Goal: Information Seeking & Learning: Check status

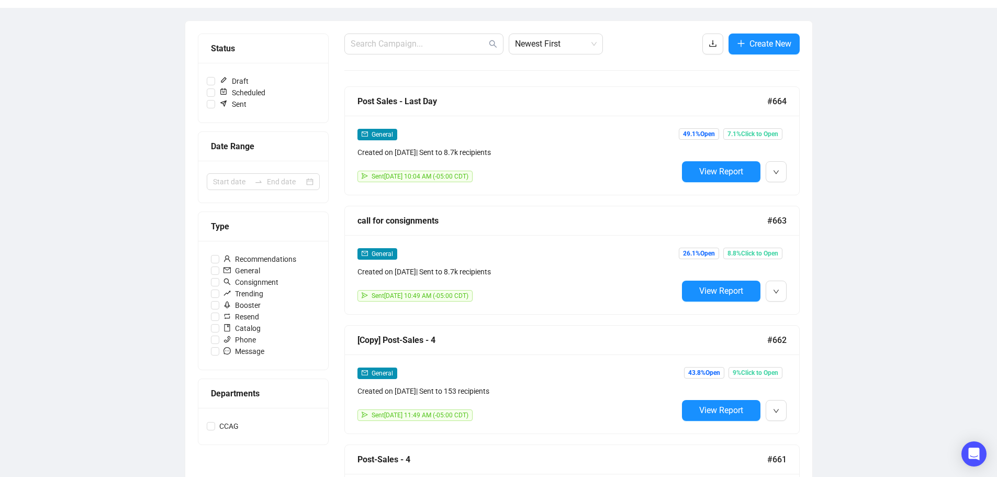
scroll to position [105, 0]
click at [739, 290] on span "View Report" at bounding box center [721, 290] width 44 height 10
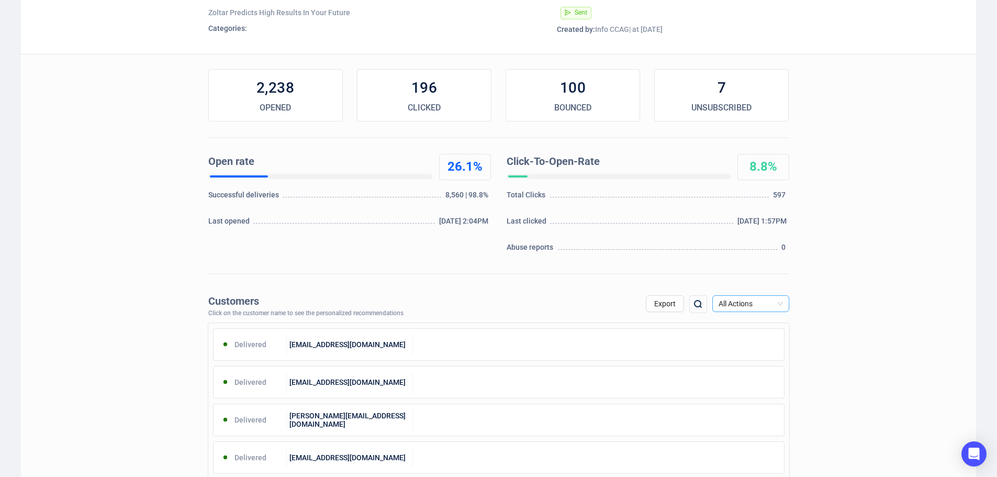
scroll to position [105, 0]
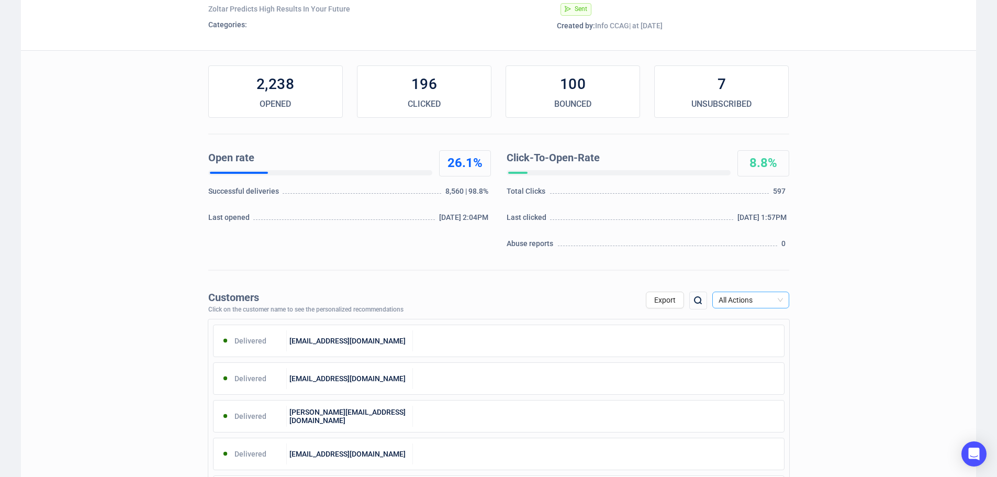
click at [773, 300] on span "All Actions" at bounding box center [750, 300] width 64 height 16
click at [762, 387] on div "Unsubscribe" at bounding box center [750, 388] width 60 height 12
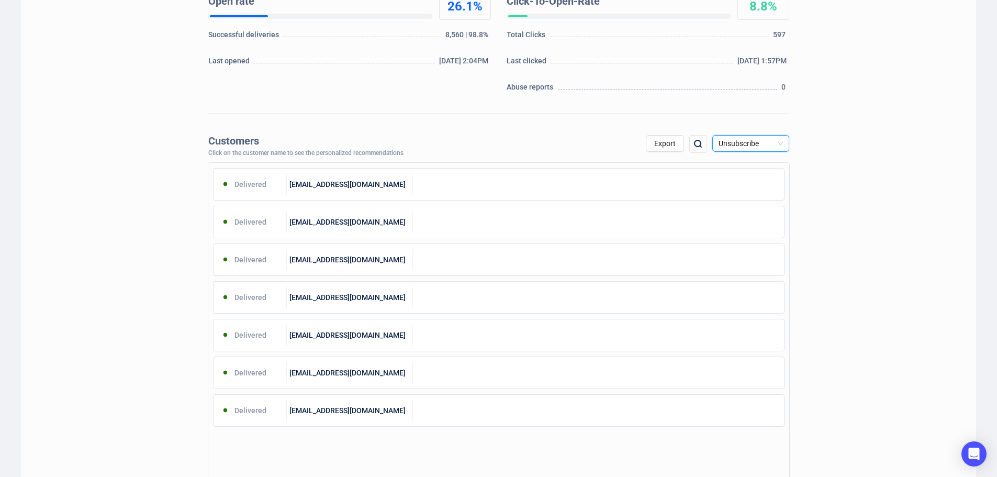
scroll to position [262, 0]
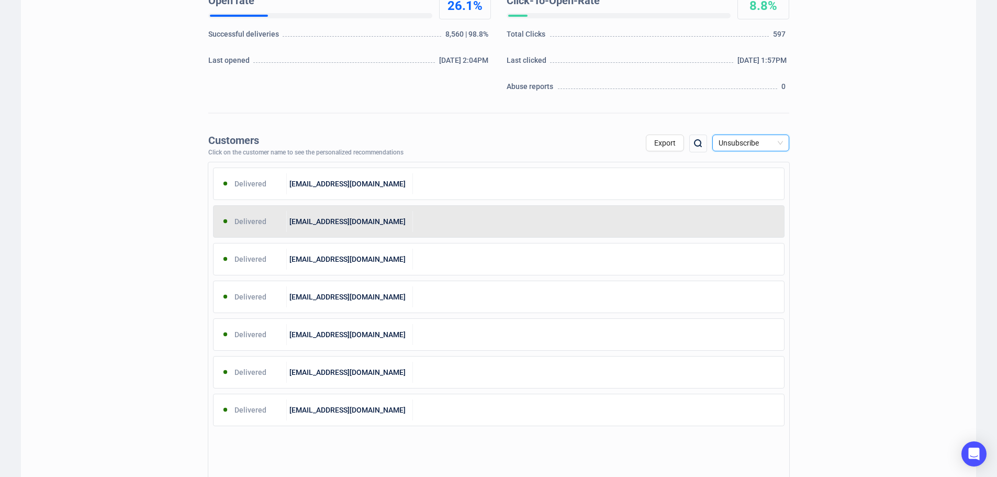
click at [509, 221] on div at bounding box center [598, 221] width 371 height 21
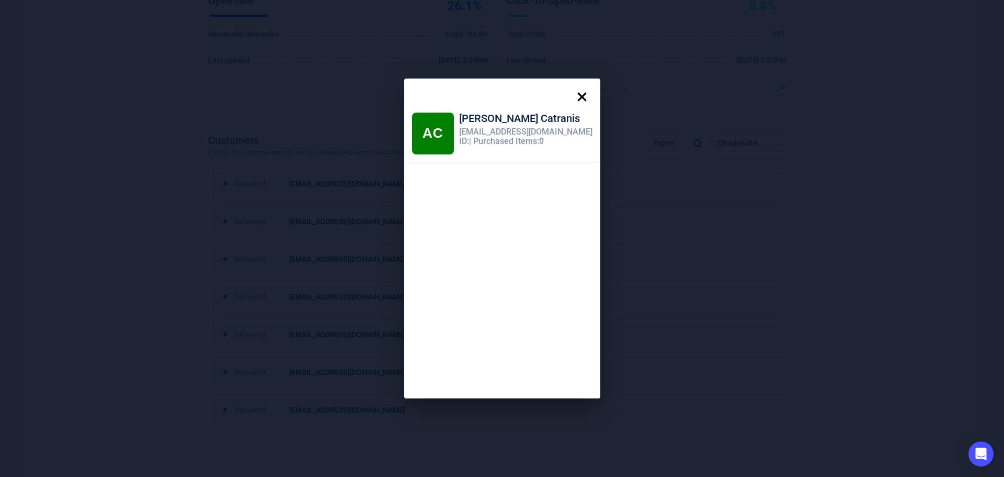
click at [572, 90] on icon at bounding box center [582, 96] width 21 height 21
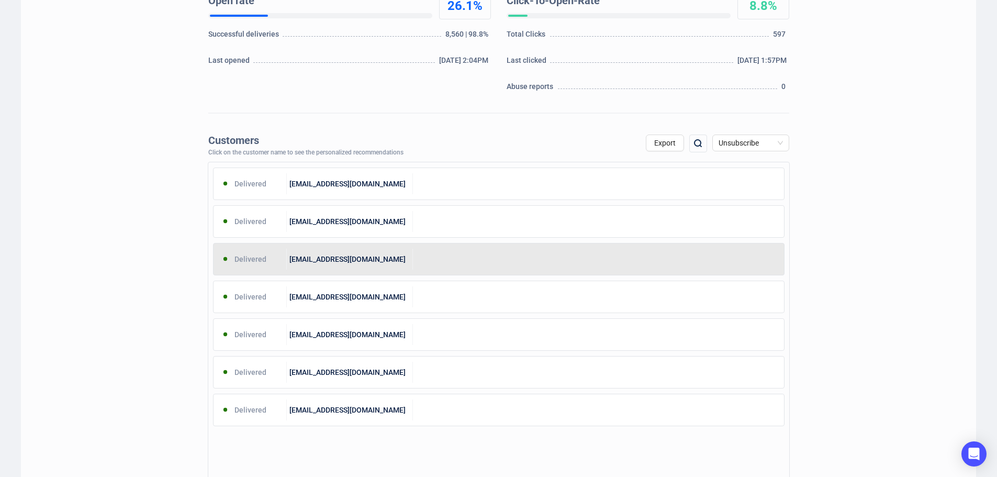
click at [421, 256] on div at bounding box center [598, 259] width 371 height 21
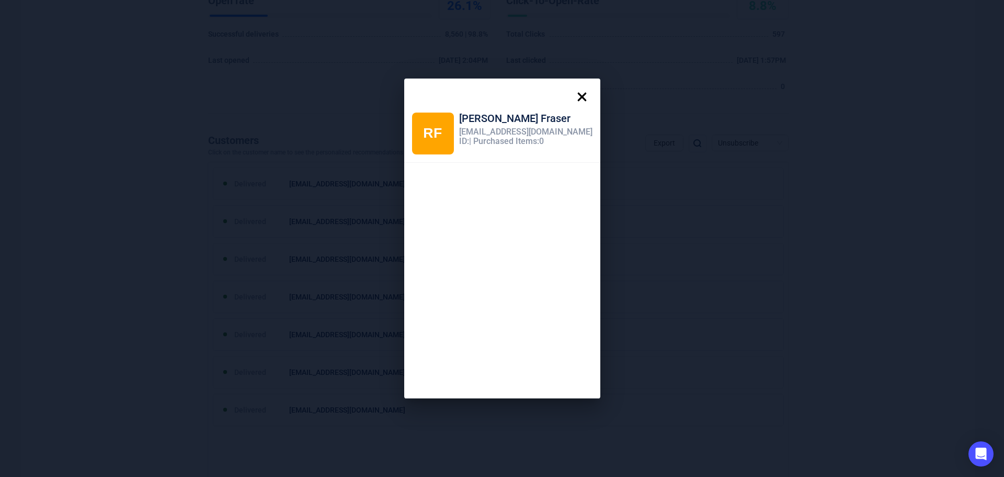
click at [578, 95] on icon at bounding box center [582, 97] width 9 height 9
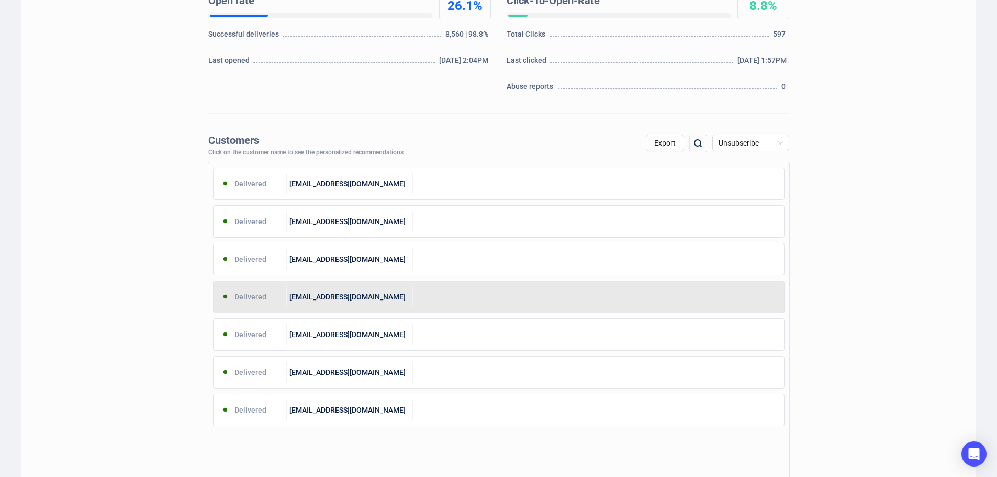
click at [424, 287] on div at bounding box center [598, 296] width 371 height 21
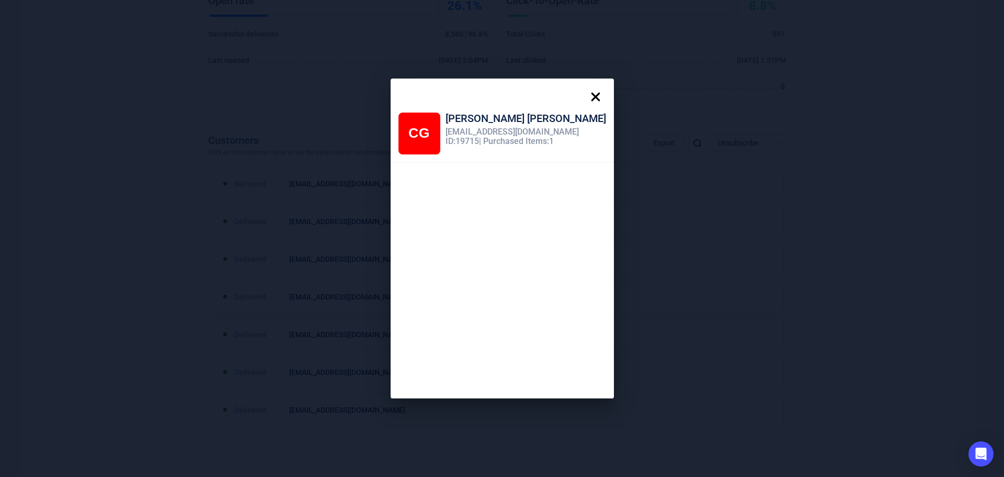
click at [585, 90] on icon at bounding box center [595, 96] width 21 height 21
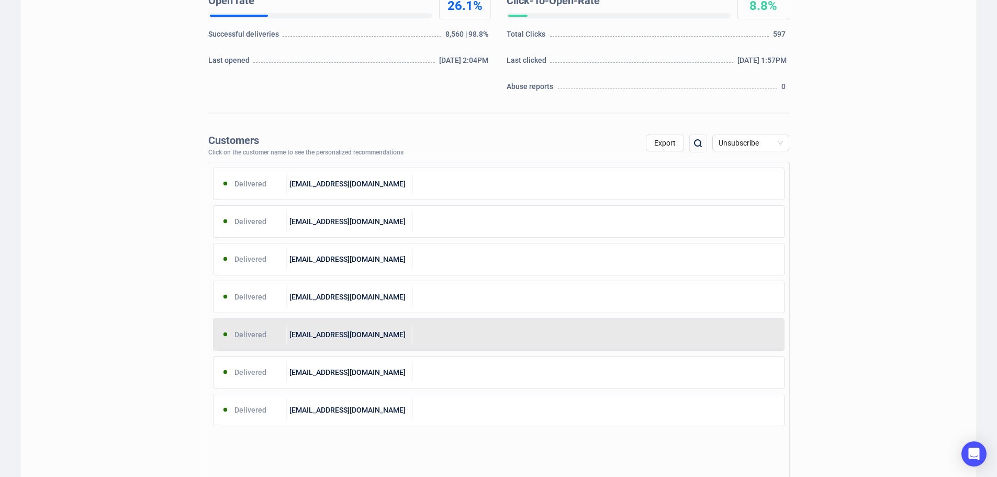
click at [394, 341] on div "[EMAIL_ADDRESS][DOMAIN_NAME]" at bounding box center [350, 334] width 126 height 21
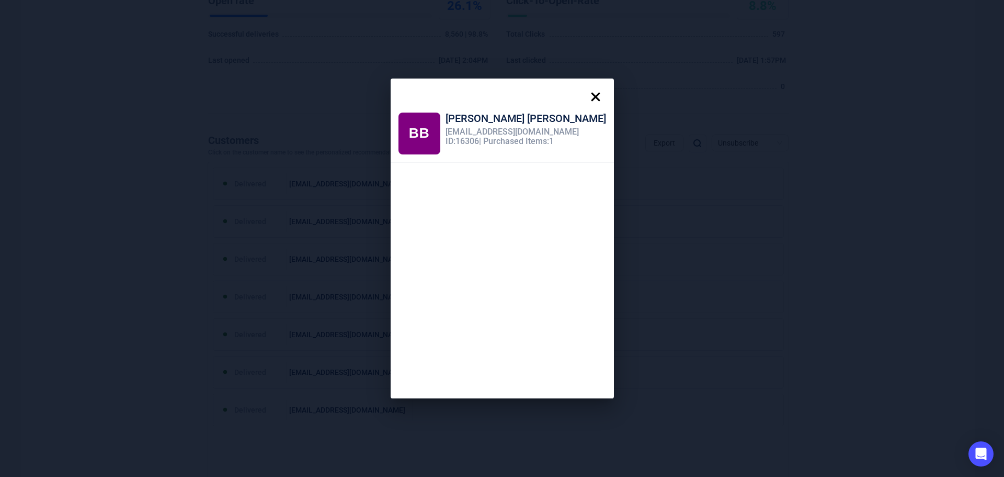
click at [585, 94] on icon at bounding box center [595, 96] width 21 height 21
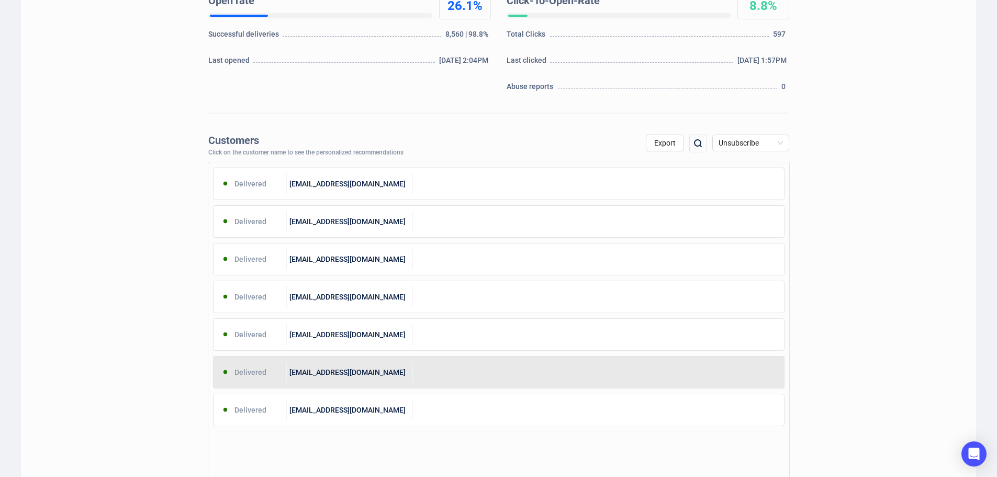
click at [438, 374] on div at bounding box center [598, 372] width 371 height 21
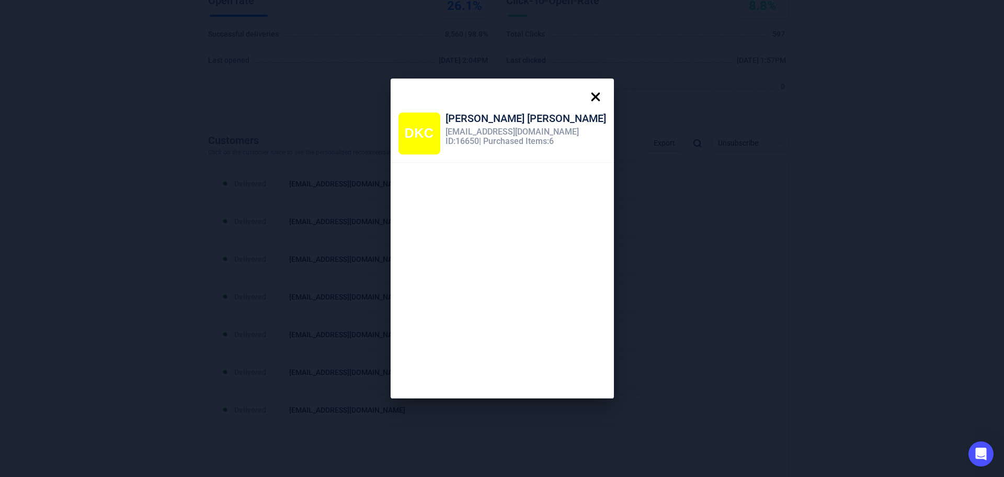
click at [585, 90] on icon at bounding box center [595, 96] width 21 height 21
